Goal: Information Seeking & Learning: Learn about a topic

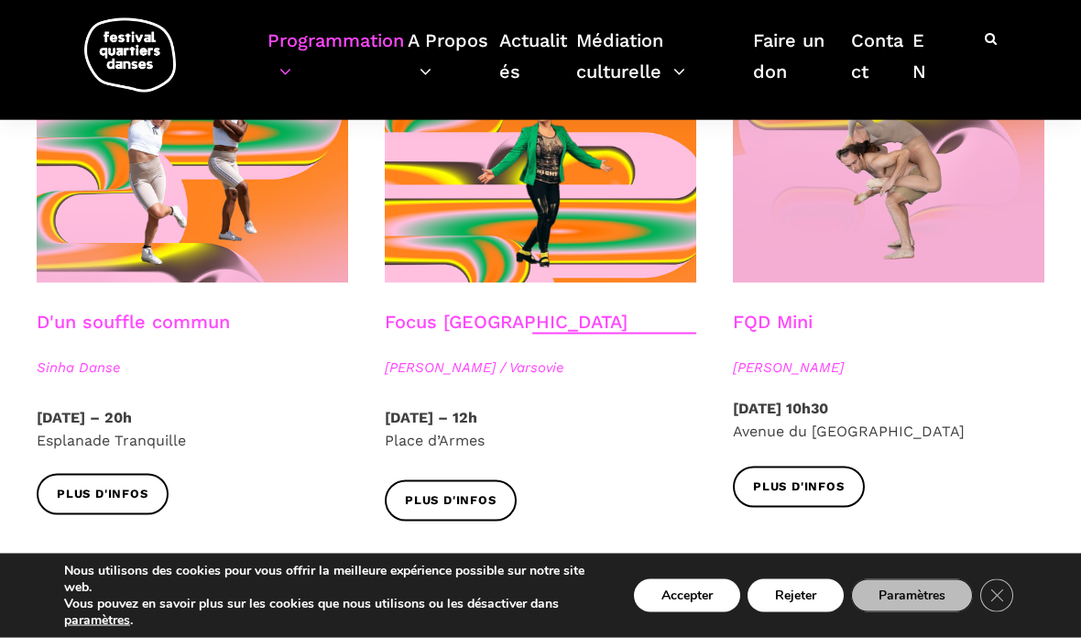
scroll to position [2033, 0]
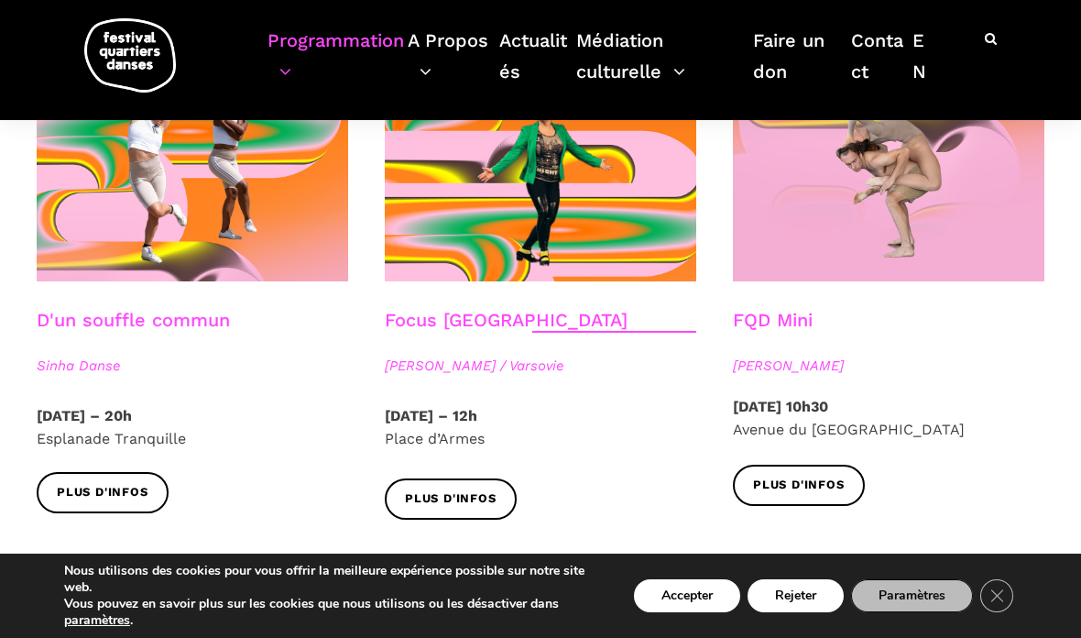
click at [477, 407] on strong "[DATE] – 12h" at bounding box center [431, 415] width 93 height 17
click at [471, 489] on span "Plus d'infos" at bounding box center [451, 498] width 92 height 19
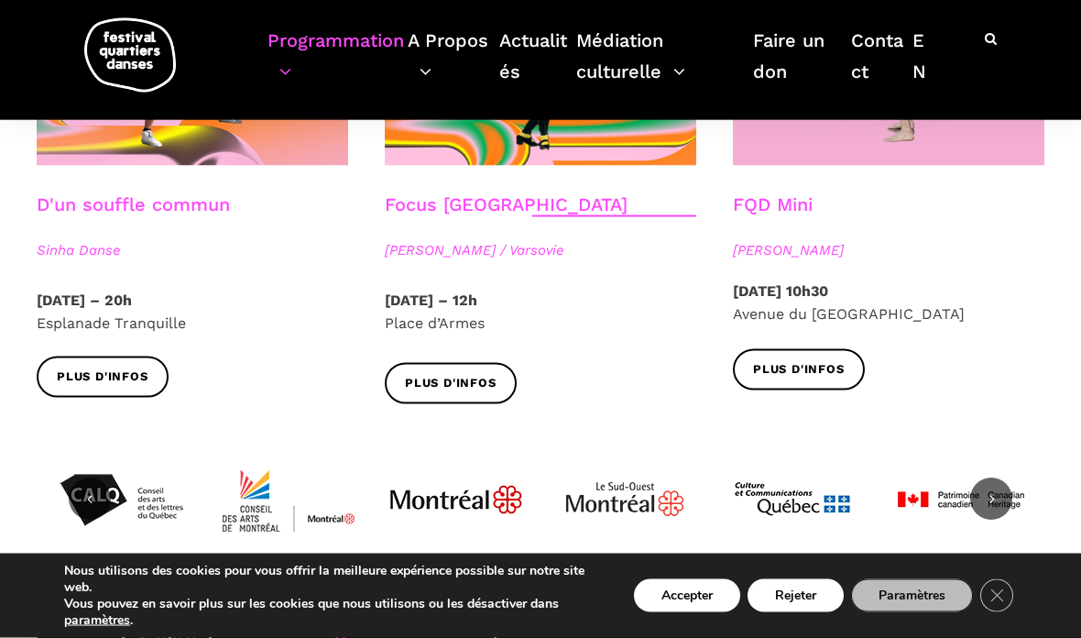
scroll to position [2149, 0]
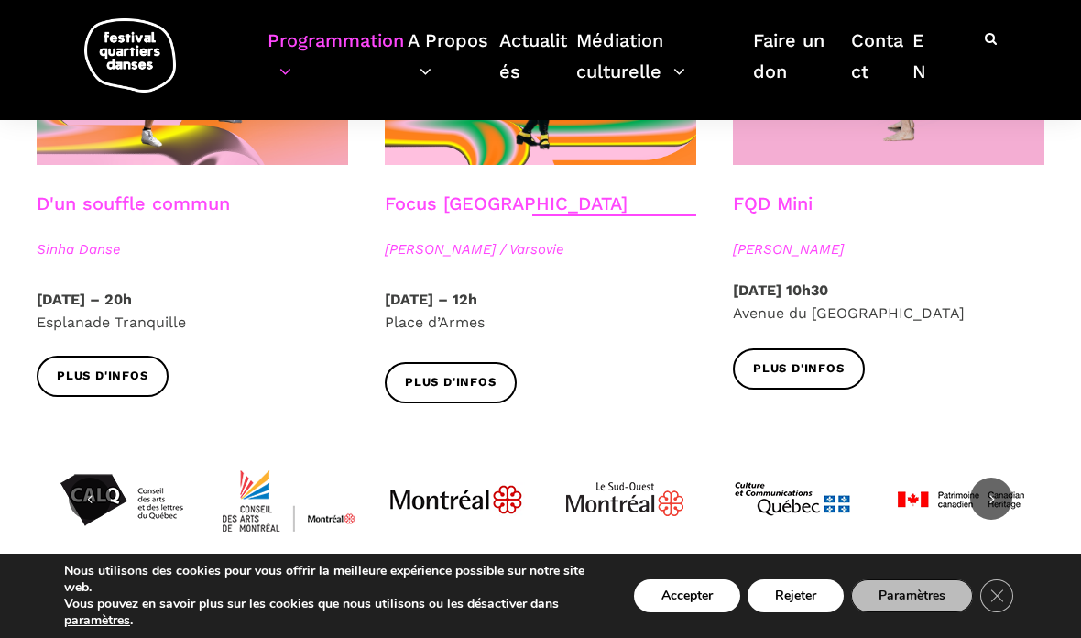
click at [126, 367] on span "Plus d'infos" at bounding box center [103, 376] width 92 height 19
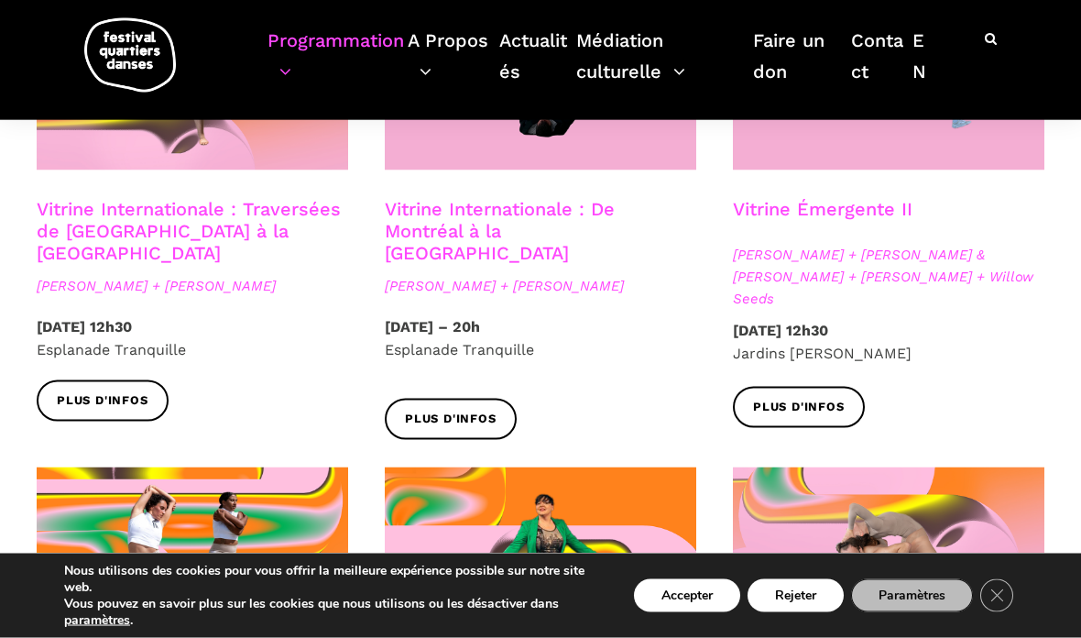
scroll to position [1639, 0]
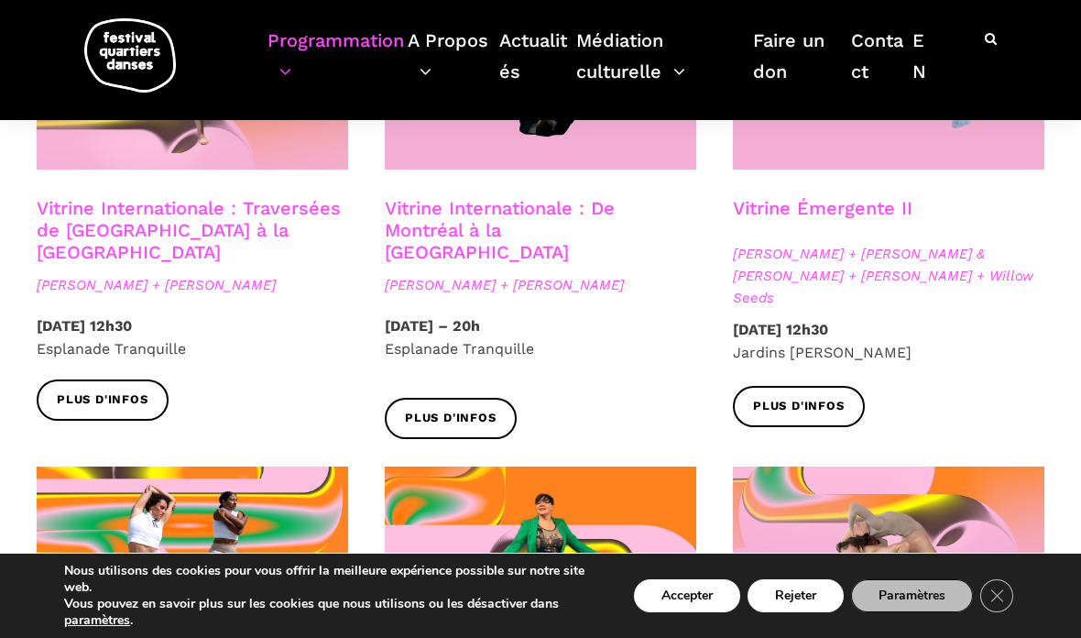
click at [813, 397] on span "Plus d'infos" at bounding box center [799, 406] width 92 height 19
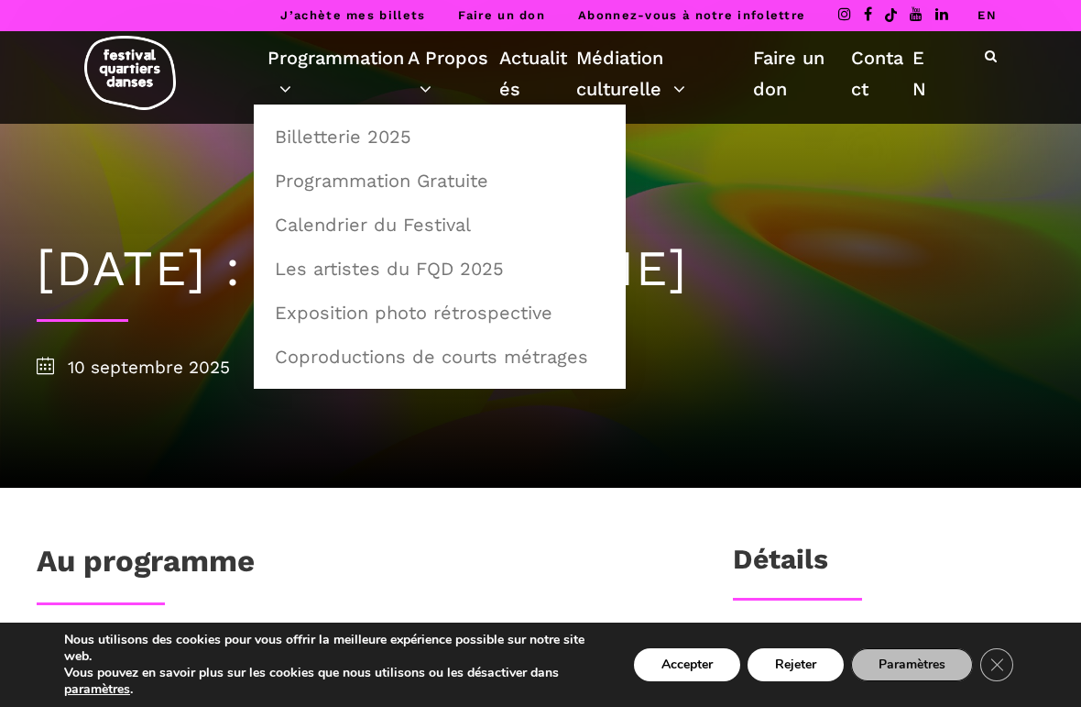
click at [356, 71] on link "Programmation" at bounding box center [338, 73] width 140 height 62
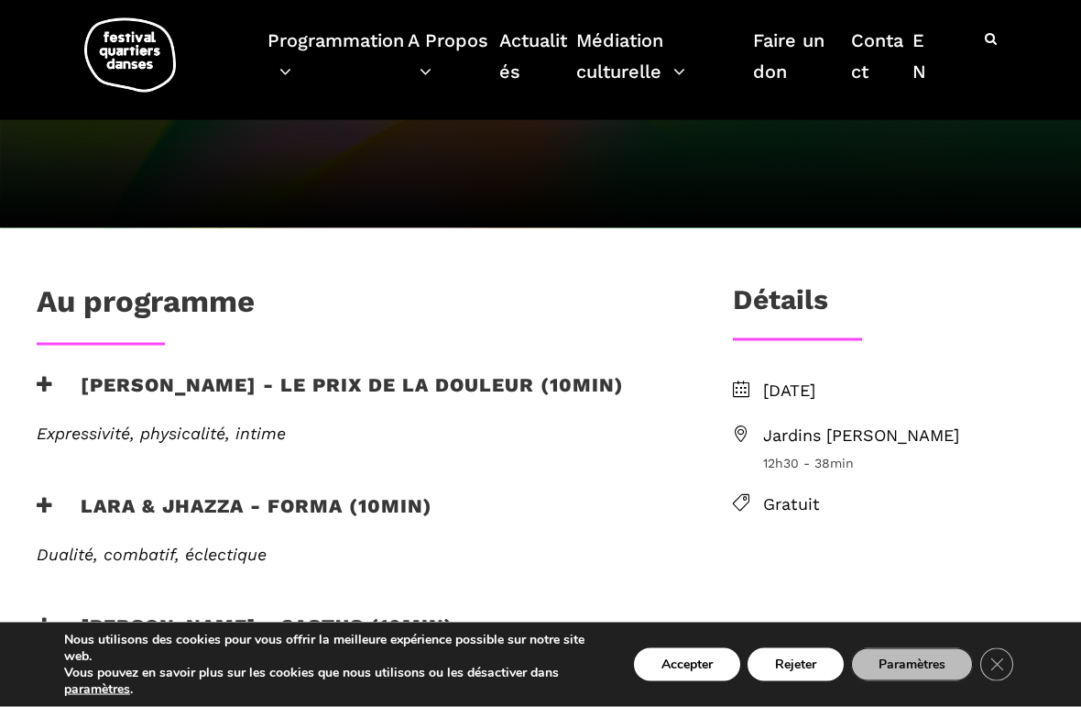
scroll to position [355, 0]
